Goal: Information Seeking & Learning: Check status

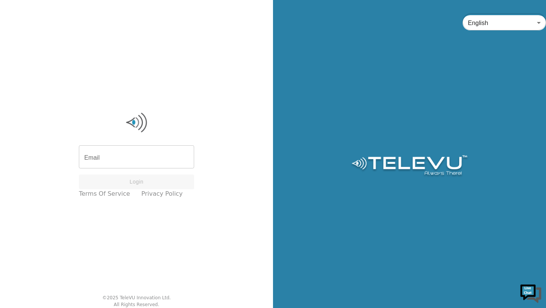
click at [115, 160] on input "Email" at bounding box center [136, 157] width 115 height 21
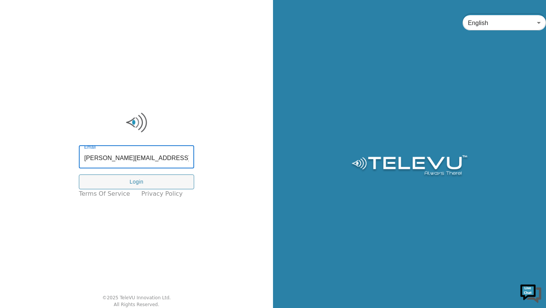
type input "[PERSON_NAME][EMAIL_ADDRESS][DOMAIN_NAME]"
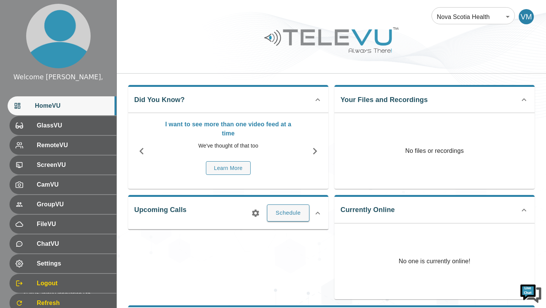
click at [231, 126] on p "I want to see more than one video feed at a time" at bounding box center [228, 129] width 139 height 18
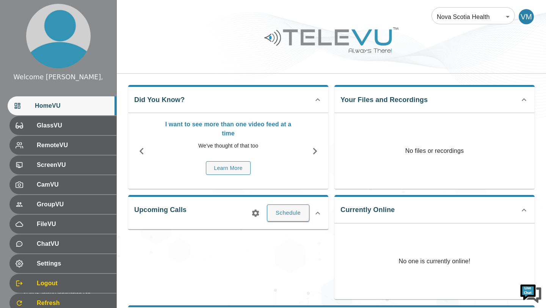
click at [231, 126] on p "I want to see more than one video feed at a time" at bounding box center [228, 129] width 139 height 18
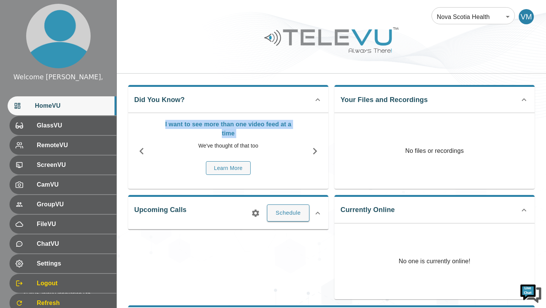
click at [183, 122] on p "I want to see more than one video feed at a time" at bounding box center [228, 129] width 139 height 18
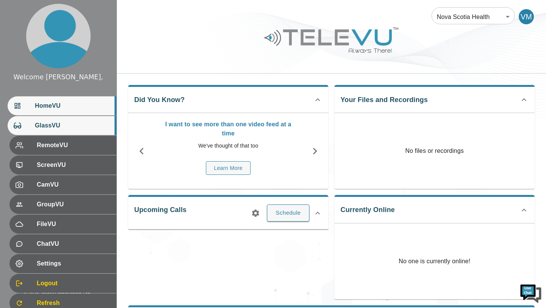
click at [46, 126] on span "GlassVU" at bounding box center [72, 125] width 75 height 9
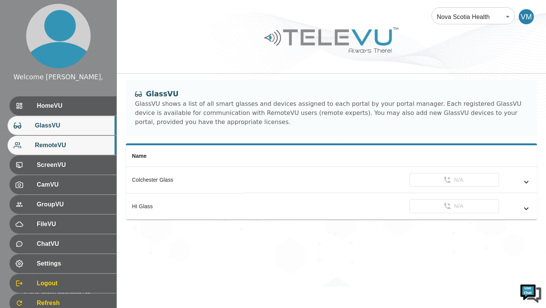
click at [46, 140] on div "RemoteVU" at bounding box center [62, 145] width 109 height 19
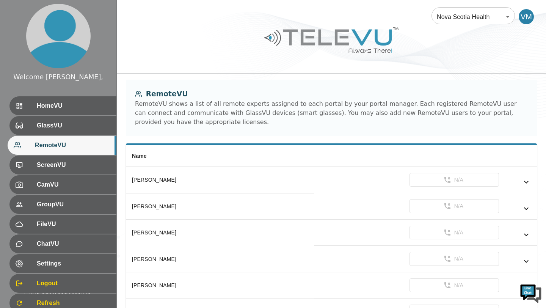
click at [208, 107] on div "RemoteVU shows a list of all remote experts assigned to each portal by your por…" at bounding box center [331, 112] width 393 height 27
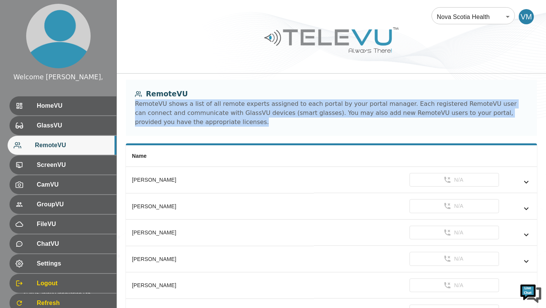
click at [208, 107] on div "RemoteVU shows a list of all remote experts assigned to each portal by your por…" at bounding box center [331, 112] width 393 height 27
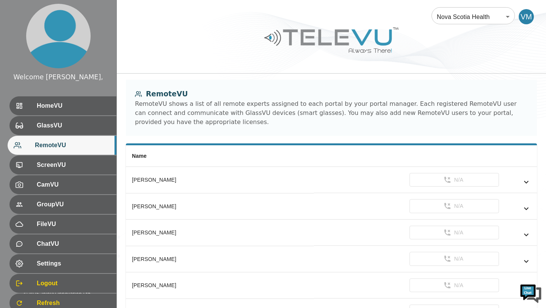
click at [208, 107] on div "RemoteVU shows a list of all remote experts assigned to each portal by your por…" at bounding box center [331, 112] width 393 height 27
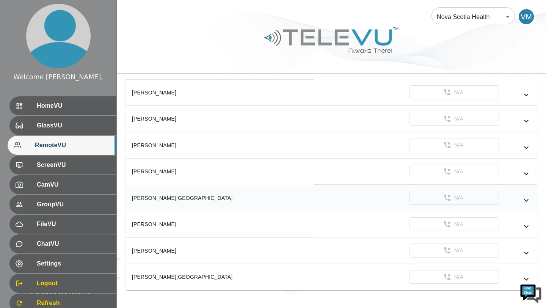
scroll to position [124, 0]
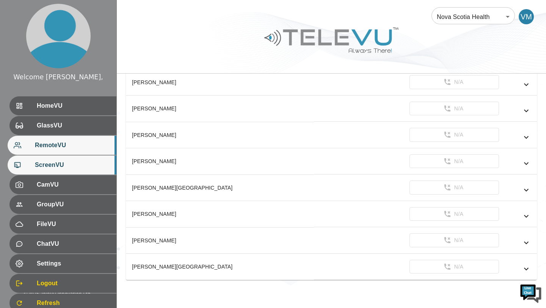
click at [56, 165] on span "ScreenVU" at bounding box center [72, 164] width 75 height 9
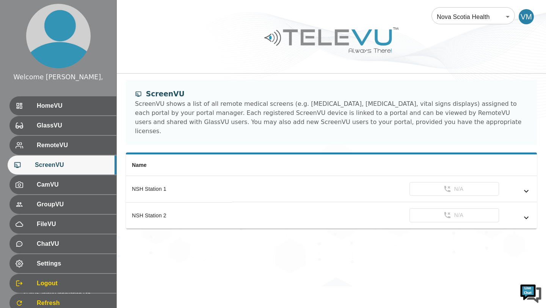
click at [166, 110] on div "ScreenVU shows a list of all remote medical screens (e.g. fluoroscopy, endoscop…" at bounding box center [331, 117] width 393 height 36
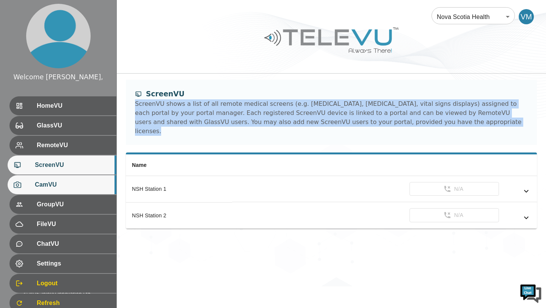
click at [84, 187] on span "CamVU" at bounding box center [72, 184] width 75 height 9
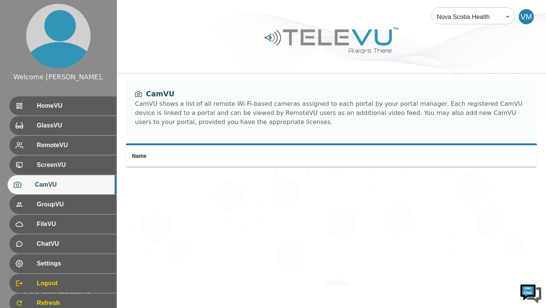
click at [223, 112] on div "CamVU shows a list of all remote Wi-Fi-based cameras assigned to each portal by…" at bounding box center [331, 112] width 393 height 27
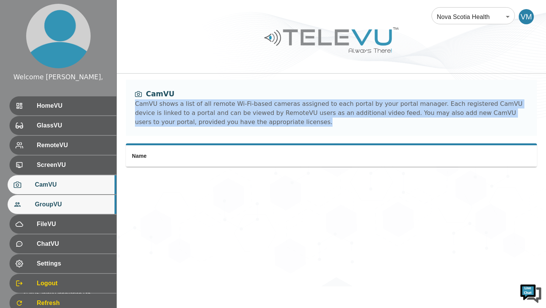
click at [86, 211] on div "GroupVU" at bounding box center [62, 204] width 109 height 19
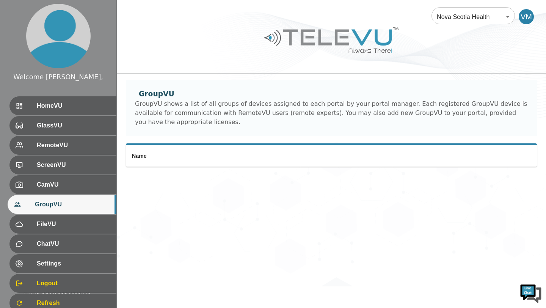
click at [154, 111] on div "GroupVU shows a list of all groups of devices assigned to each portal by your p…" at bounding box center [331, 112] width 393 height 27
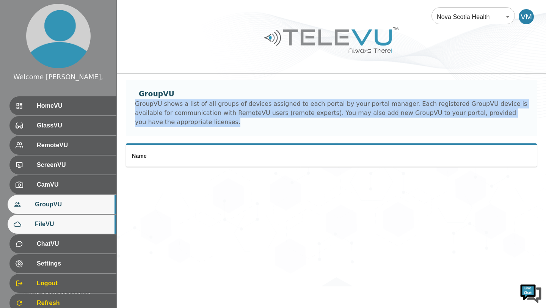
click at [76, 227] on span "FileVU" at bounding box center [72, 224] width 75 height 9
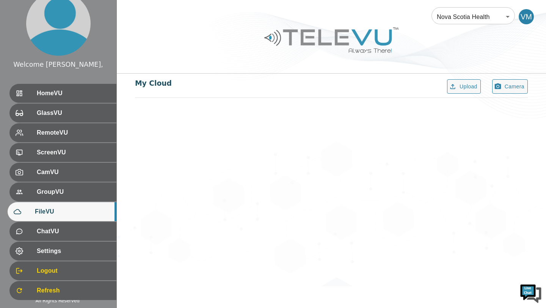
scroll to position [27, 0]
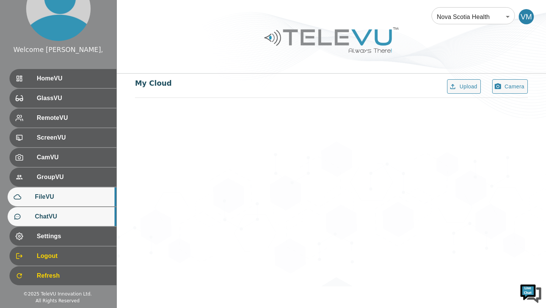
click at [75, 220] on span "ChatVU" at bounding box center [72, 216] width 75 height 9
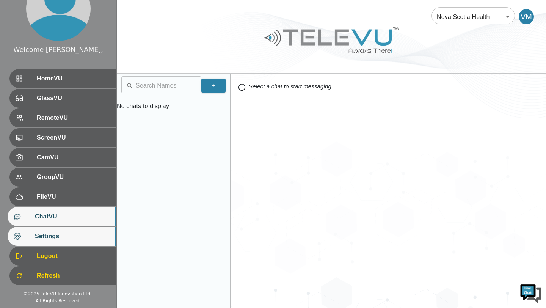
click at [70, 235] on span "Settings" at bounding box center [72, 236] width 75 height 9
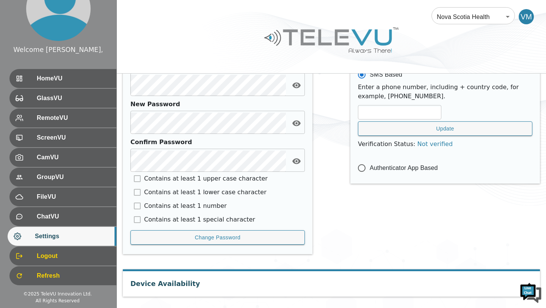
scroll to position [365, 0]
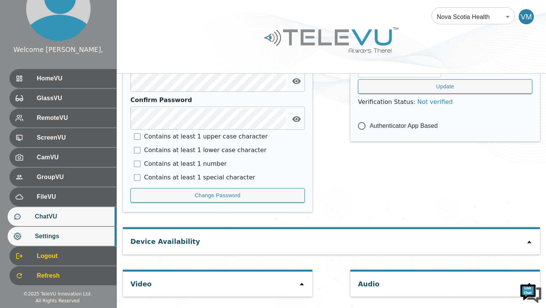
click at [57, 220] on span "ChatVU" at bounding box center [72, 216] width 75 height 9
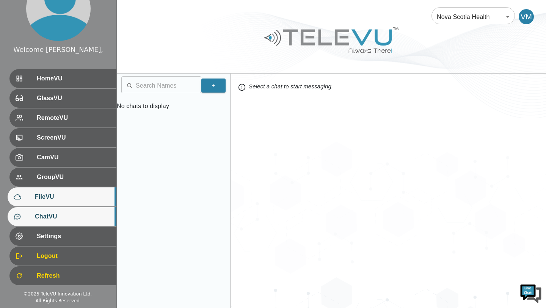
click at [61, 200] on span "FileVU" at bounding box center [72, 196] width 75 height 9
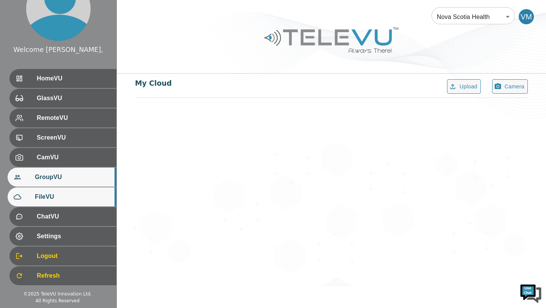
click at [62, 181] on span "GroupVU" at bounding box center [72, 177] width 75 height 9
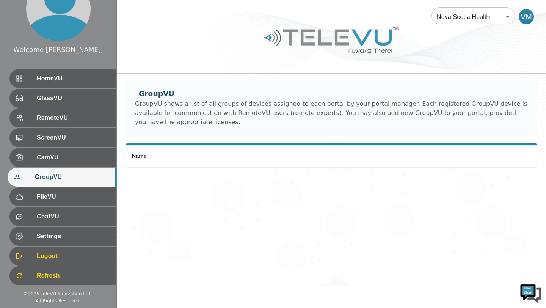
click at [457, 6] on body "Welcome Vladovsky, HomeVU GlassVU RemoteVU ScreenVU CamVU GroupVU FileVU ChatVU…" at bounding box center [273, 143] width 546 height 286
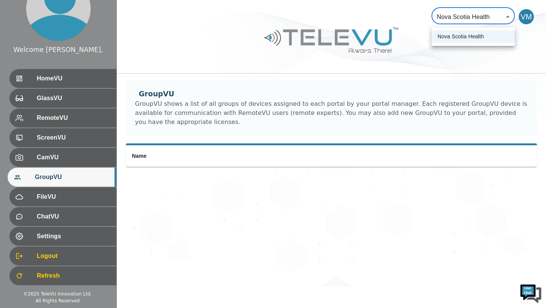
click at [463, 25] on div at bounding box center [273, 154] width 546 height 308
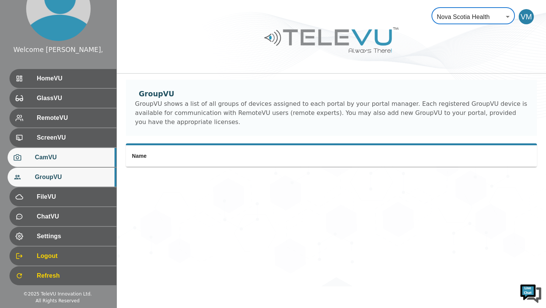
click at [88, 154] on span "CamVU" at bounding box center [72, 157] width 75 height 9
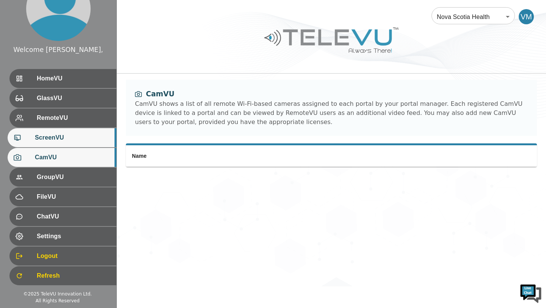
click at [85, 143] on div "ScreenVU" at bounding box center [62, 137] width 109 height 19
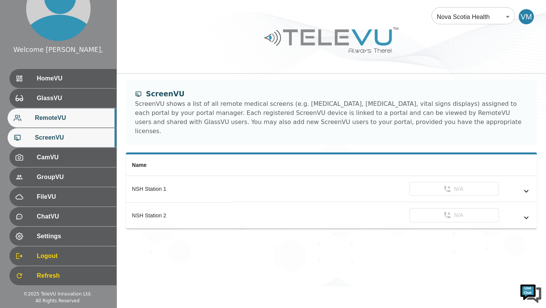
click at [79, 123] on div "RemoteVU" at bounding box center [62, 118] width 109 height 19
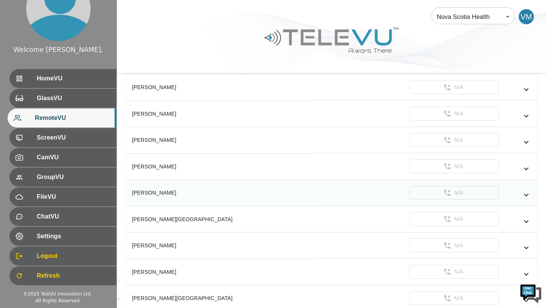
scroll to position [104, 0]
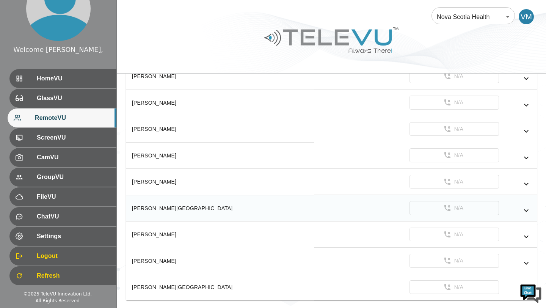
click at [155, 208] on div "Selznick, Sydney" at bounding box center [220, 208] width 176 height 8
click at [527, 210] on icon "simple table" at bounding box center [526, 210] width 5 height 3
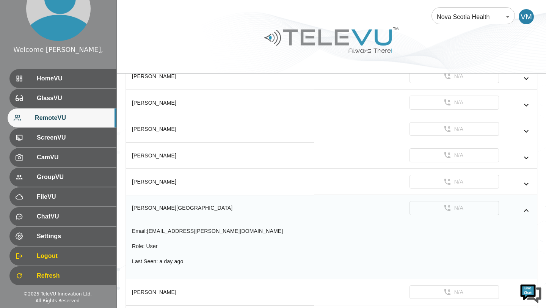
click at [527, 210] on icon "simple table" at bounding box center [526, 210] width 5 height 3
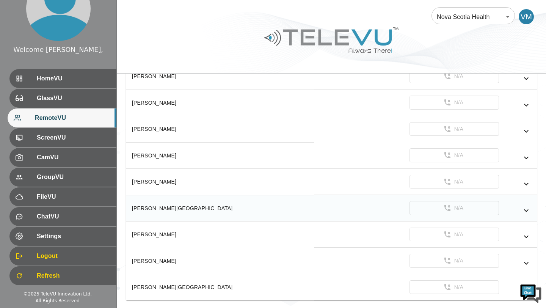
scroll to position [124, 0]
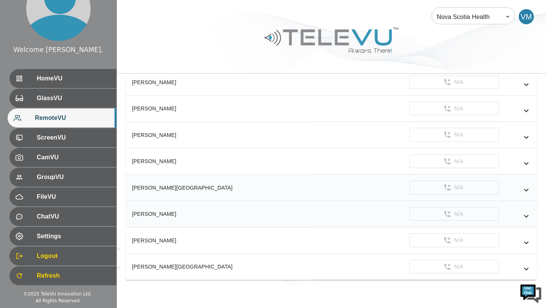
click at [527, 215] on icon "simple table" at bounding box center [526, 216] width 9 height 9
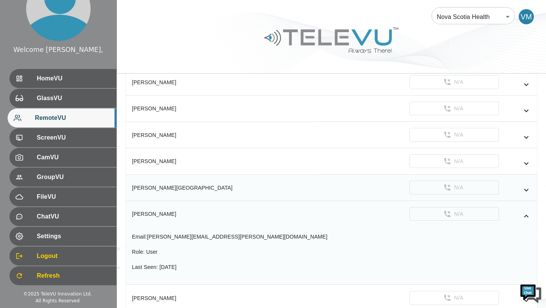
click at [527, 215] on icon "simple table" at bounding box center [526, 216] width 5 height 3
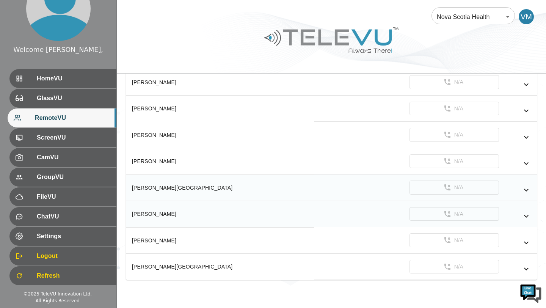
click at [528, 189] on icon "simple table" at bounding box center [526, 190] width 5 height 3
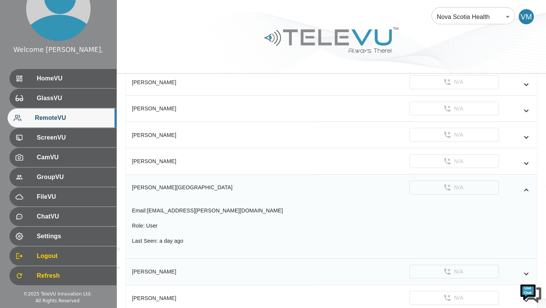
click at [528, 189] on icon "simple table" at bounding box center [526, 190] width 9 height 9
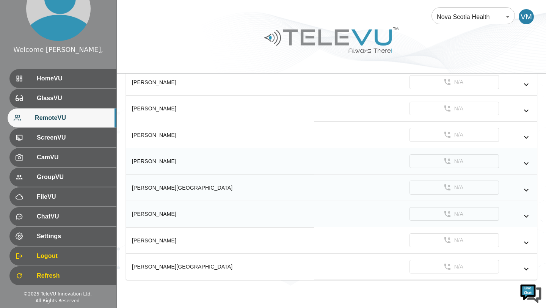
click at [524, 164] on icon "simple table" at bounding box center [526, 163] width 9 height 9
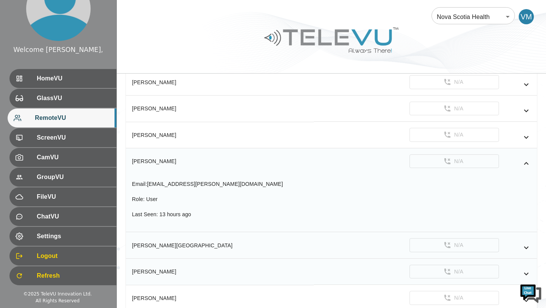
click at [524, 164] on icon "simple table" at bounding box center [526, 163] width 9 height 9
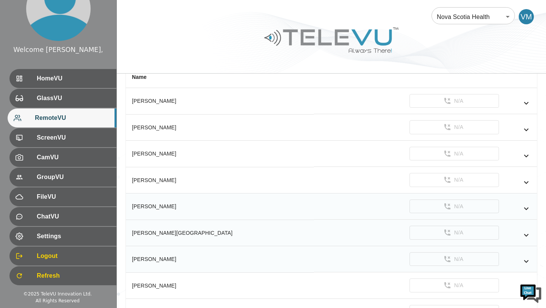
scroll to position [79, 0]
click at [527, 130] on icon "simple table" at bounding box center [526, 130] width 5 height 3
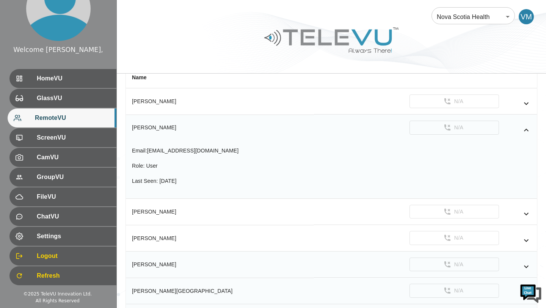
click at [527, 130] on icon "simple table" at bounding box center [526, 130] width 5 height 3
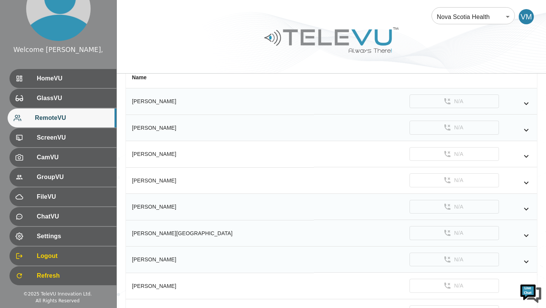
click at [527, 108] on icon "simple table" at bounding box center [526, 103] width 9 height 9
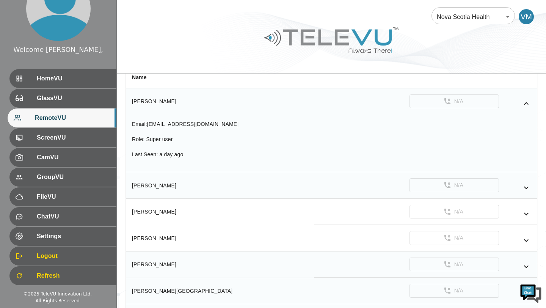
click at [527, 108] on icon "simple table" at bounding box center [526, 103] width 9 height 9
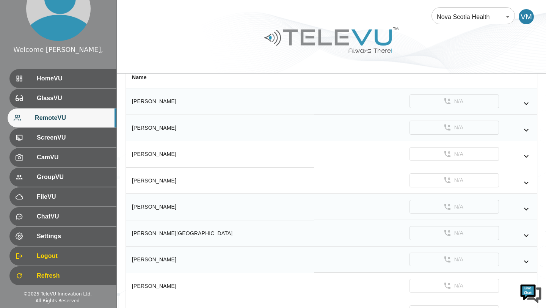
click at [527, 108] on icon "simple table" at bounding box center [526, 103] width 9 height 9
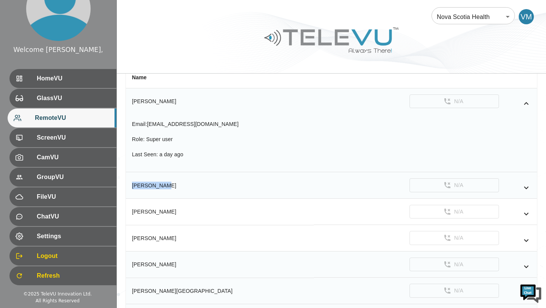
click at [527, 108] on icon "simple table" at bounding box center [526, 103] width 9 height 9
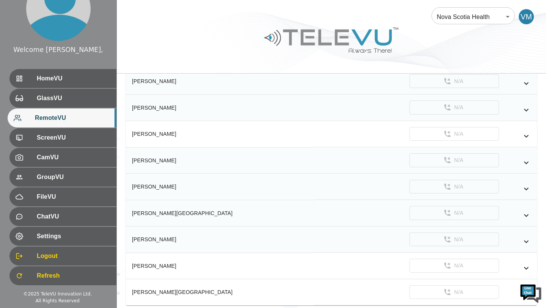
scroll to position [124, 0]
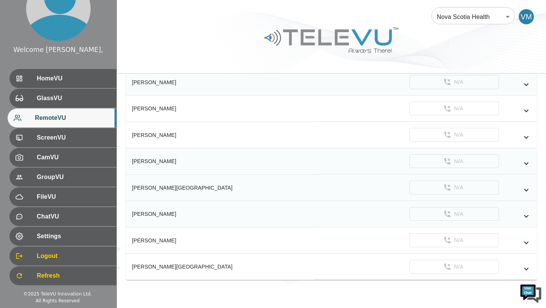
click at [525, 217] on icon "simple table" at bounding box center [526, 216] width 9 height 9
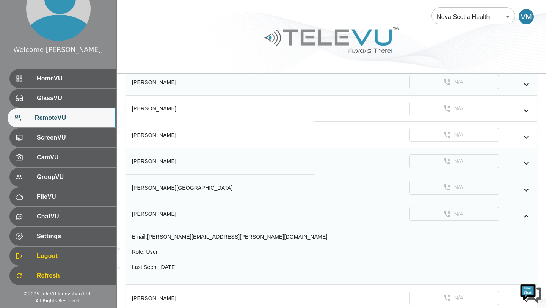
click at [525, 217] on icon "simple table" at bounding box center [526, 216] width 9 height 9
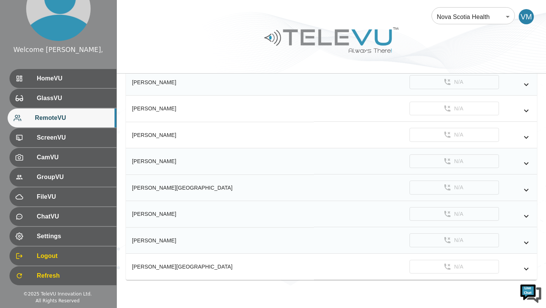
click at [527, 242] on icon "simple table" at bounding box center [526, 242] width 9 height 9
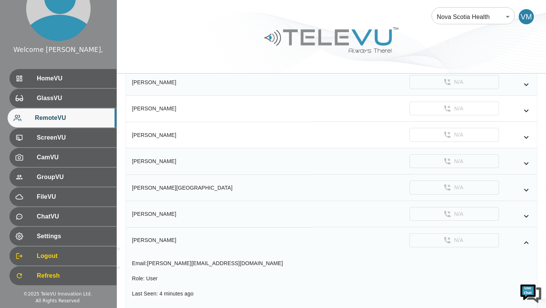
click at [527, 242] on icon "simple table" at bounding box center [526, 242] width 9 height 9
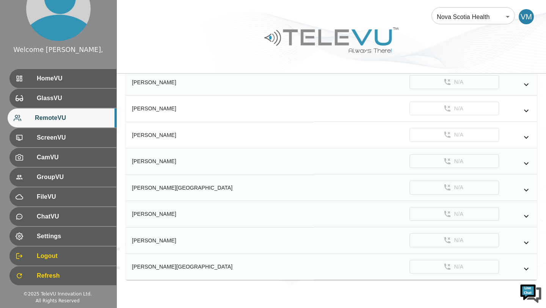
click at [527, 270] on icon "simple table" at bounding box center [526, 268] width 9 height 9
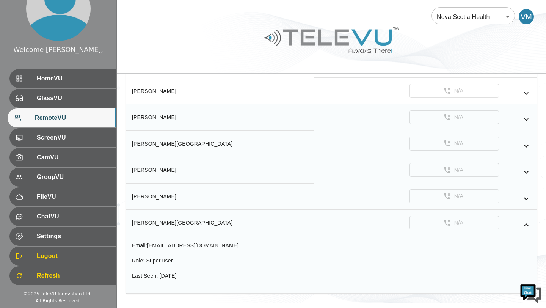
scroll to position [182, 0]
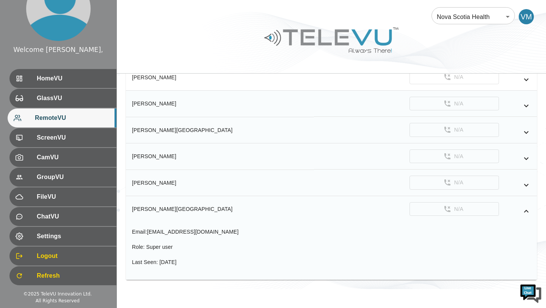
click at [527, 209] on icon "simple table" at bounding box center [526, 211] width 9 height 9
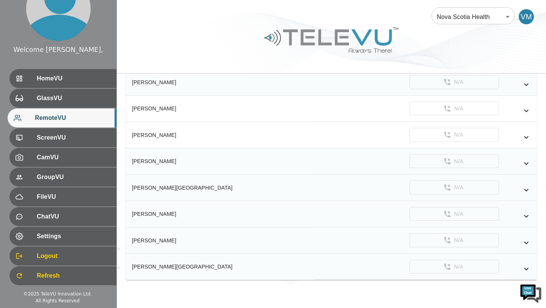
click at [527, 190] on icon "simple table" at bounding box center [526, 190] width 5 height 3
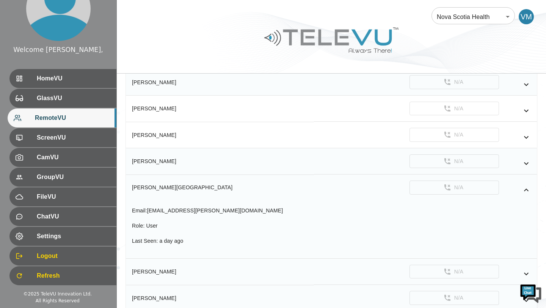
scroll to position [182, 0]
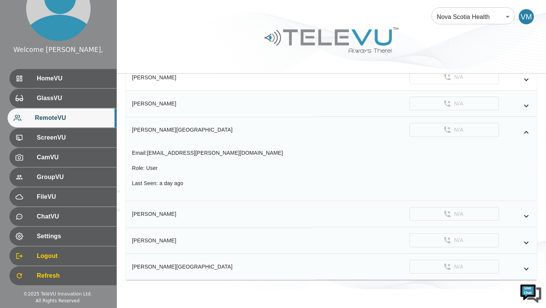
click at [529, 132] on icon "simple table" at bounding box center [526, 132] width 9 height 9
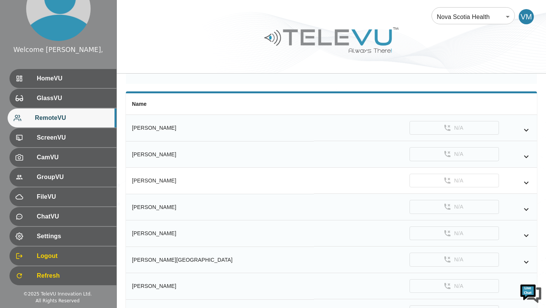
scroll to position [0, 0]
